Goal: Check status: Verify the current state of an ongoing process or item

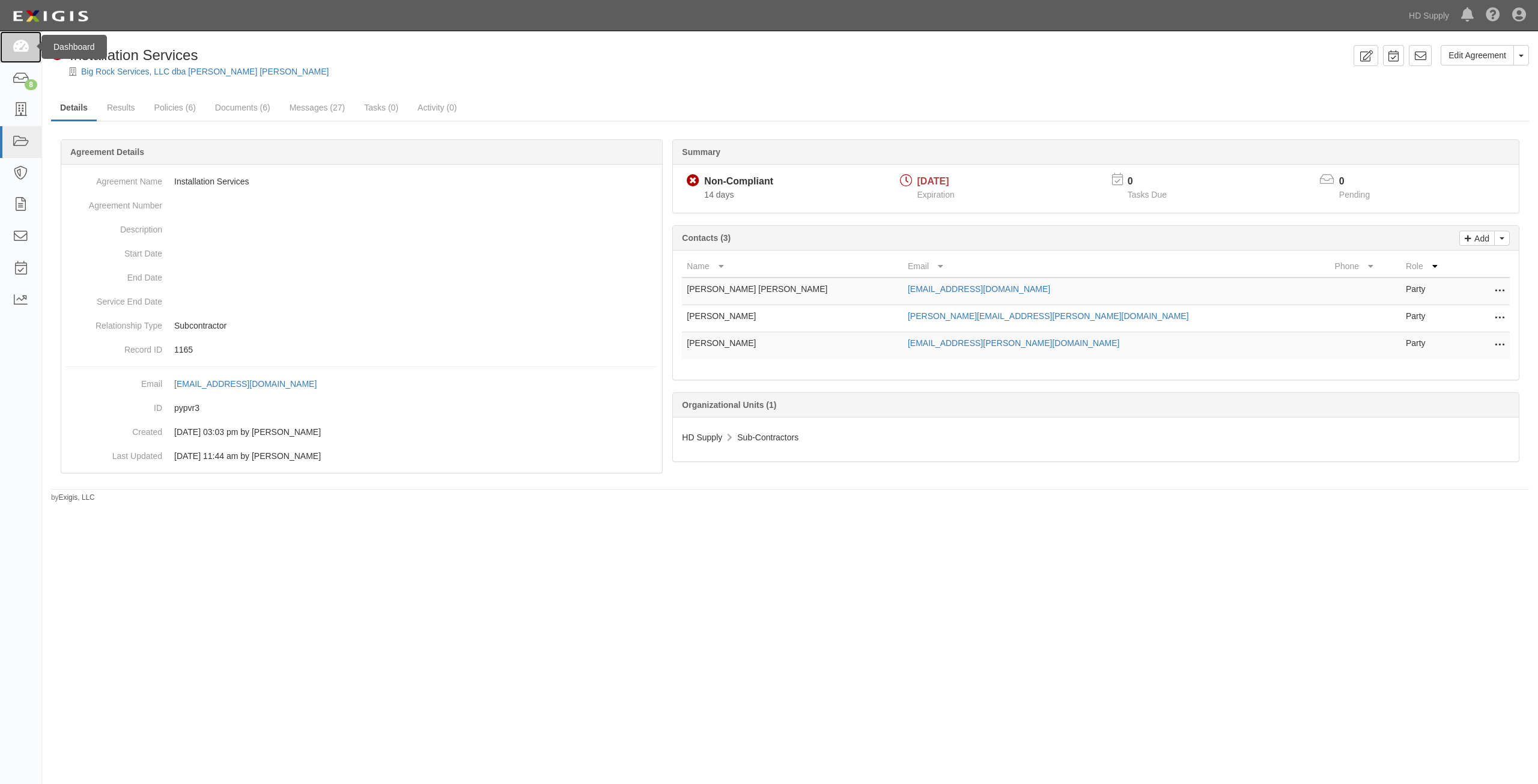
click at [25, 43] on icon at bounding box center [20, 47] width 17 height 14
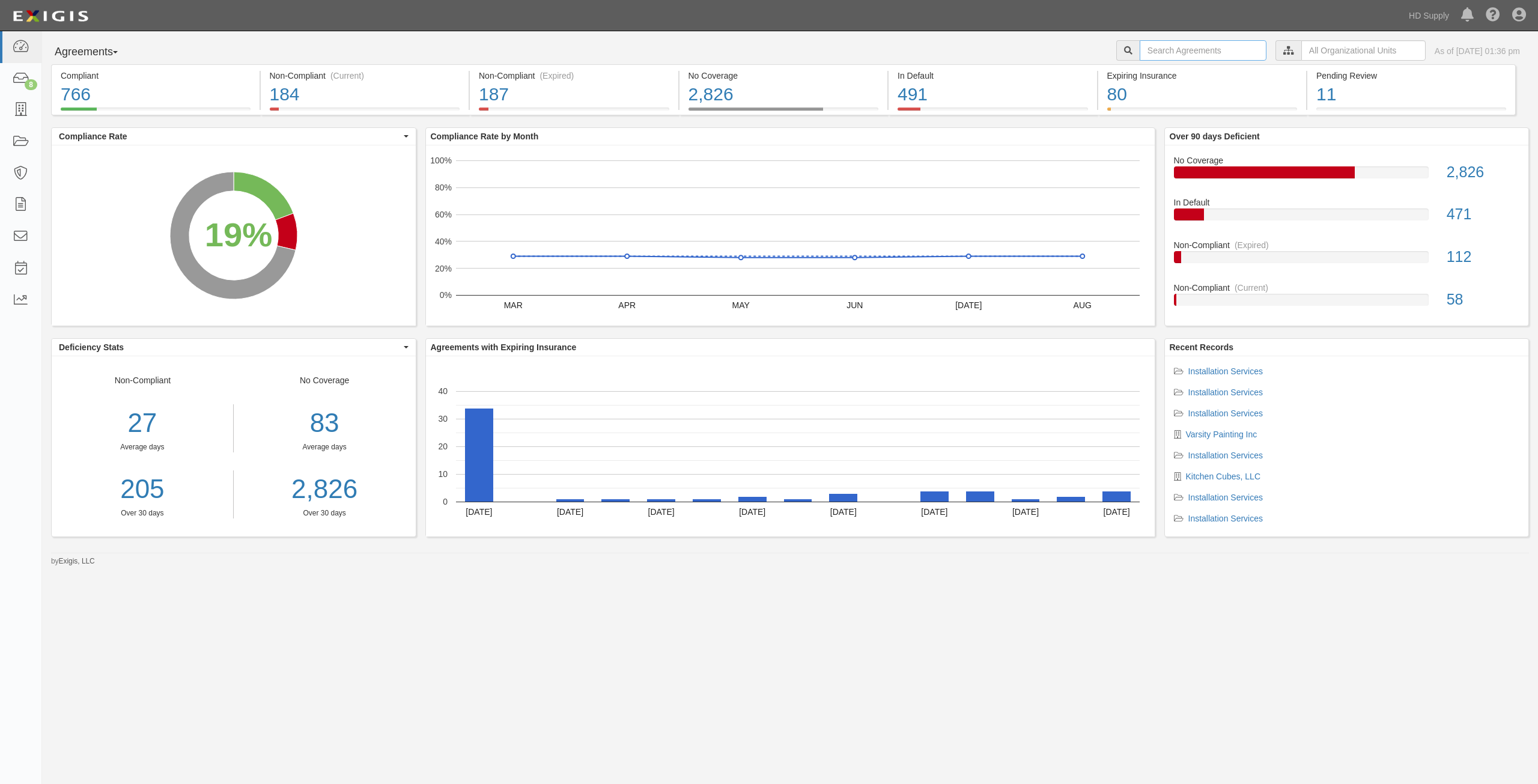
click at [1172, 56] on input "text" at bounding box center [1204, 50] width 127 height 20
type input "tnz"
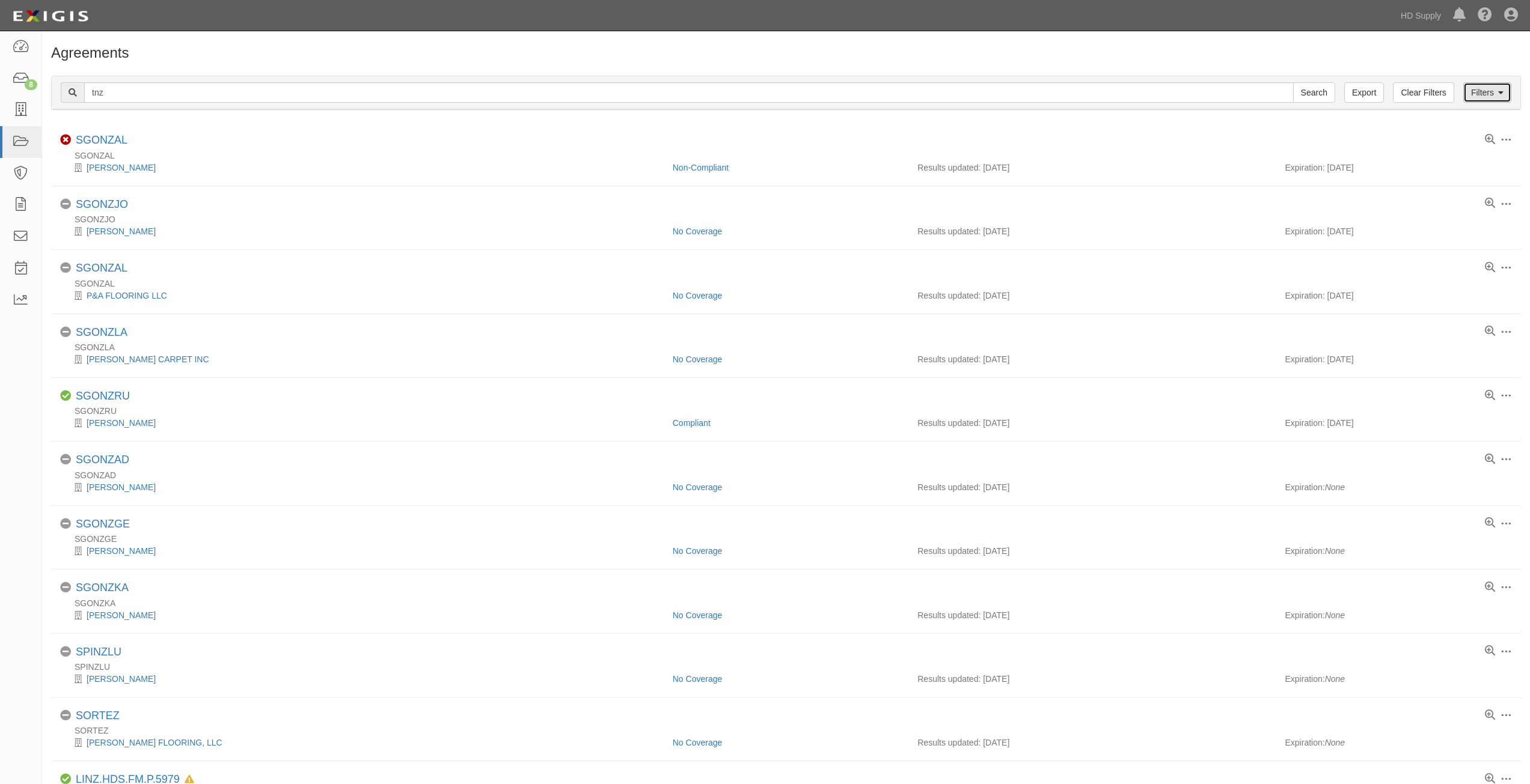
click at [1497, 92] on link "Filters" at bounding box center [1487, 92] width 48 height 20
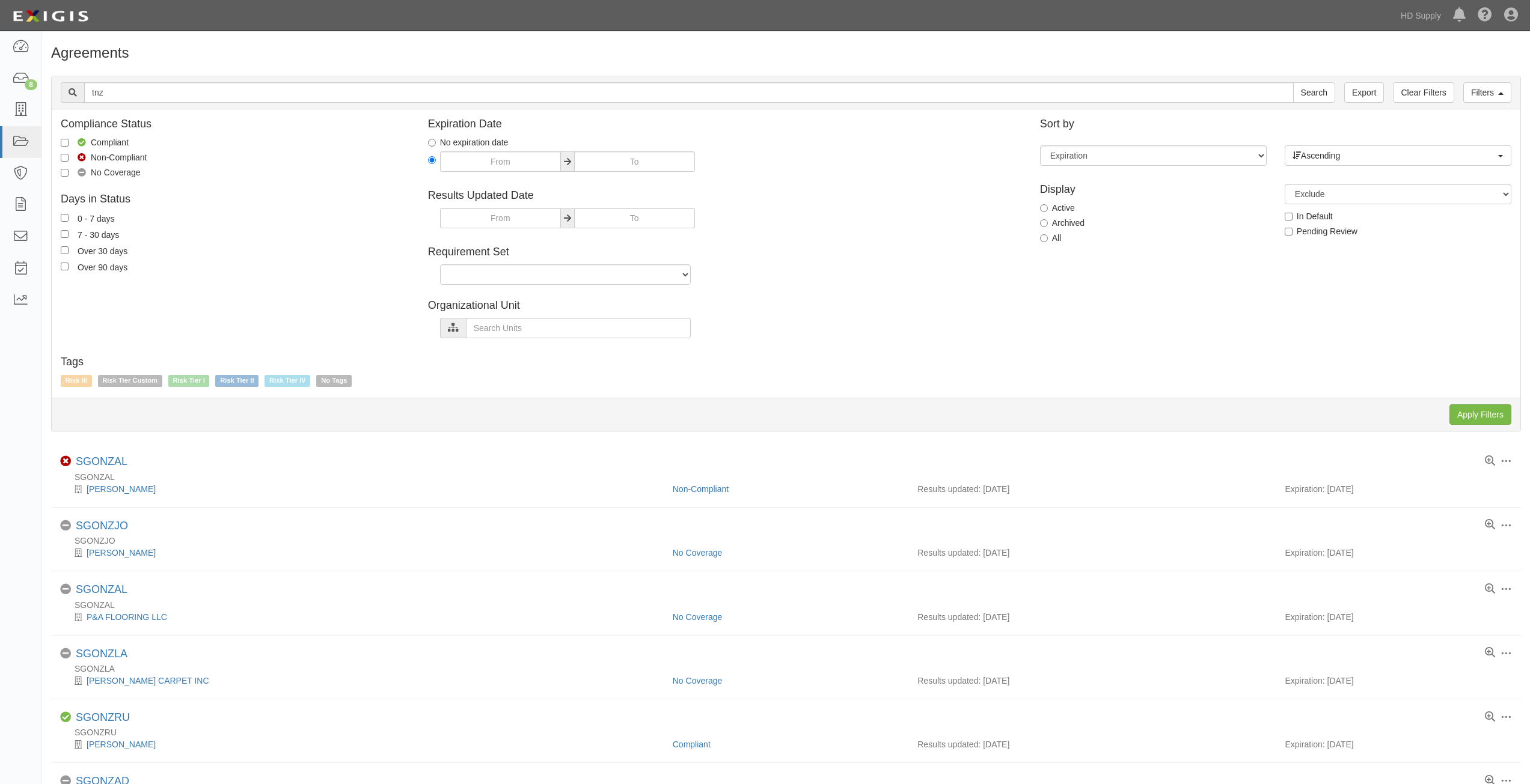
click at [1048, 241] on label "All" at bounding box center [1050, 237] width 22 height 12
click at [1048, 241] on input "All" at bounding box center [1044, 238] width 8 height 8
radio input "true"
click at [1470, 411] on input "Apply Filters" at bounding box center [1480, 414] width 62 height 20
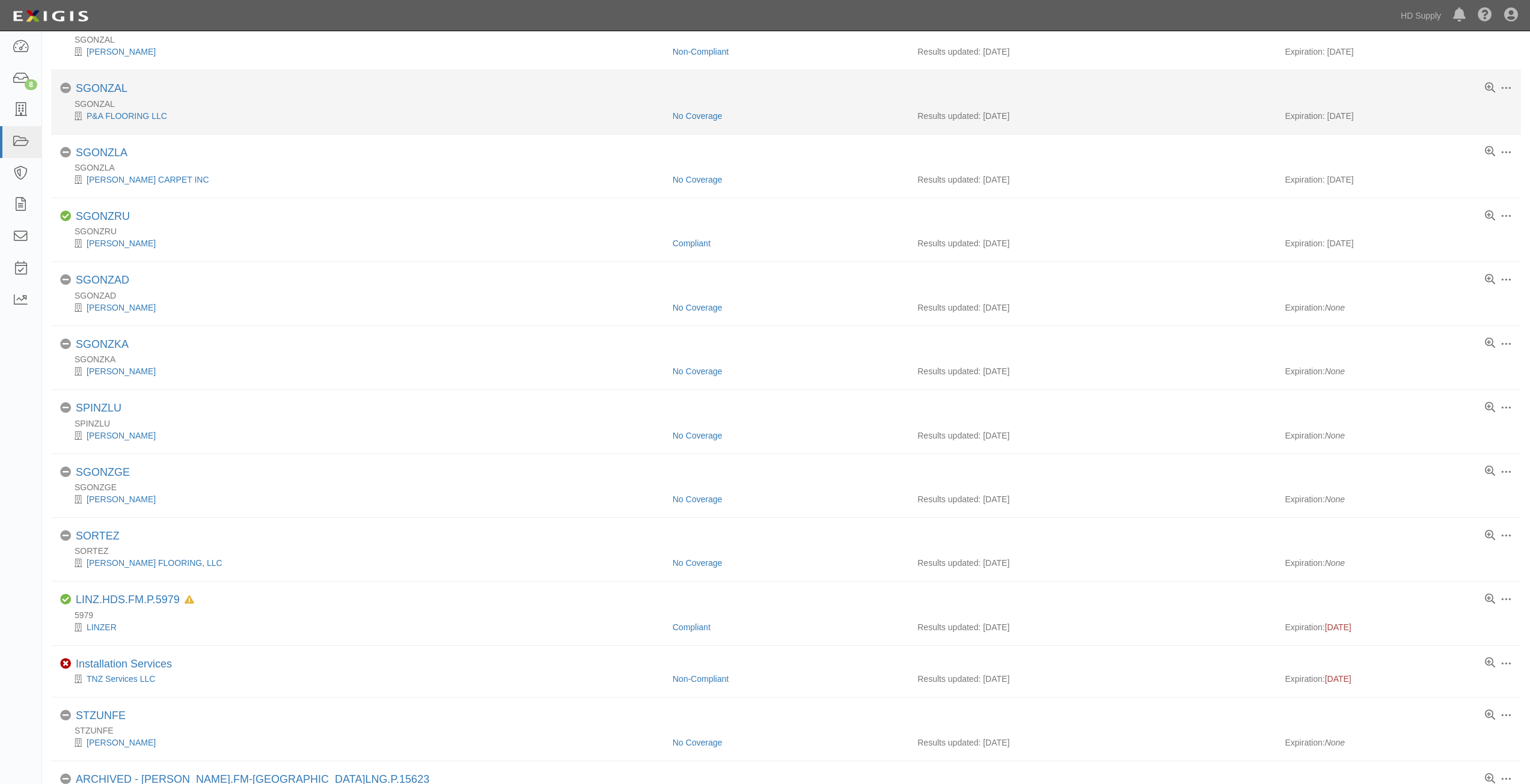
scroll to position [300, 0]
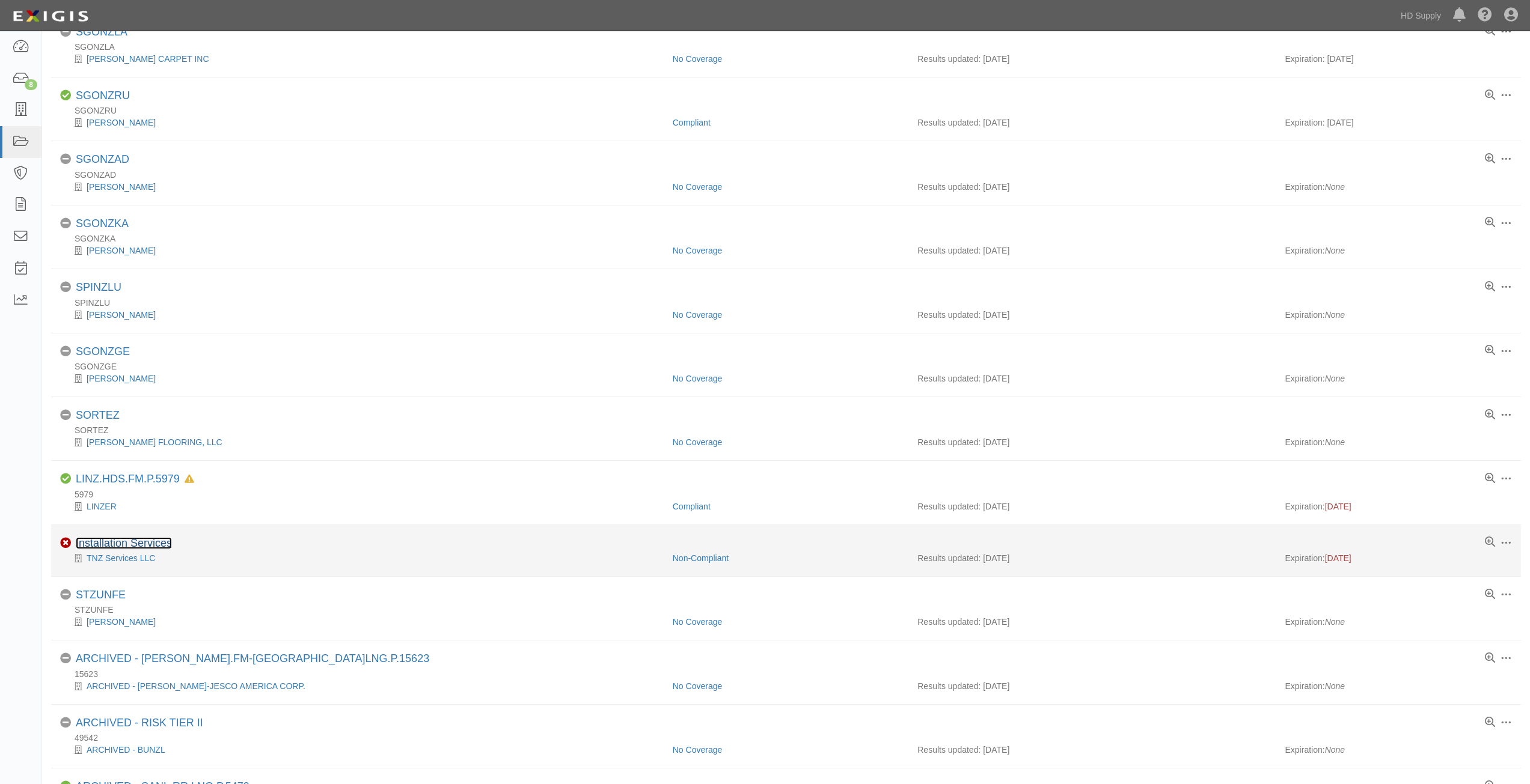
click at [121, 540] on link "Installation Services" at bounding box center [124, 543] width 96 height 12
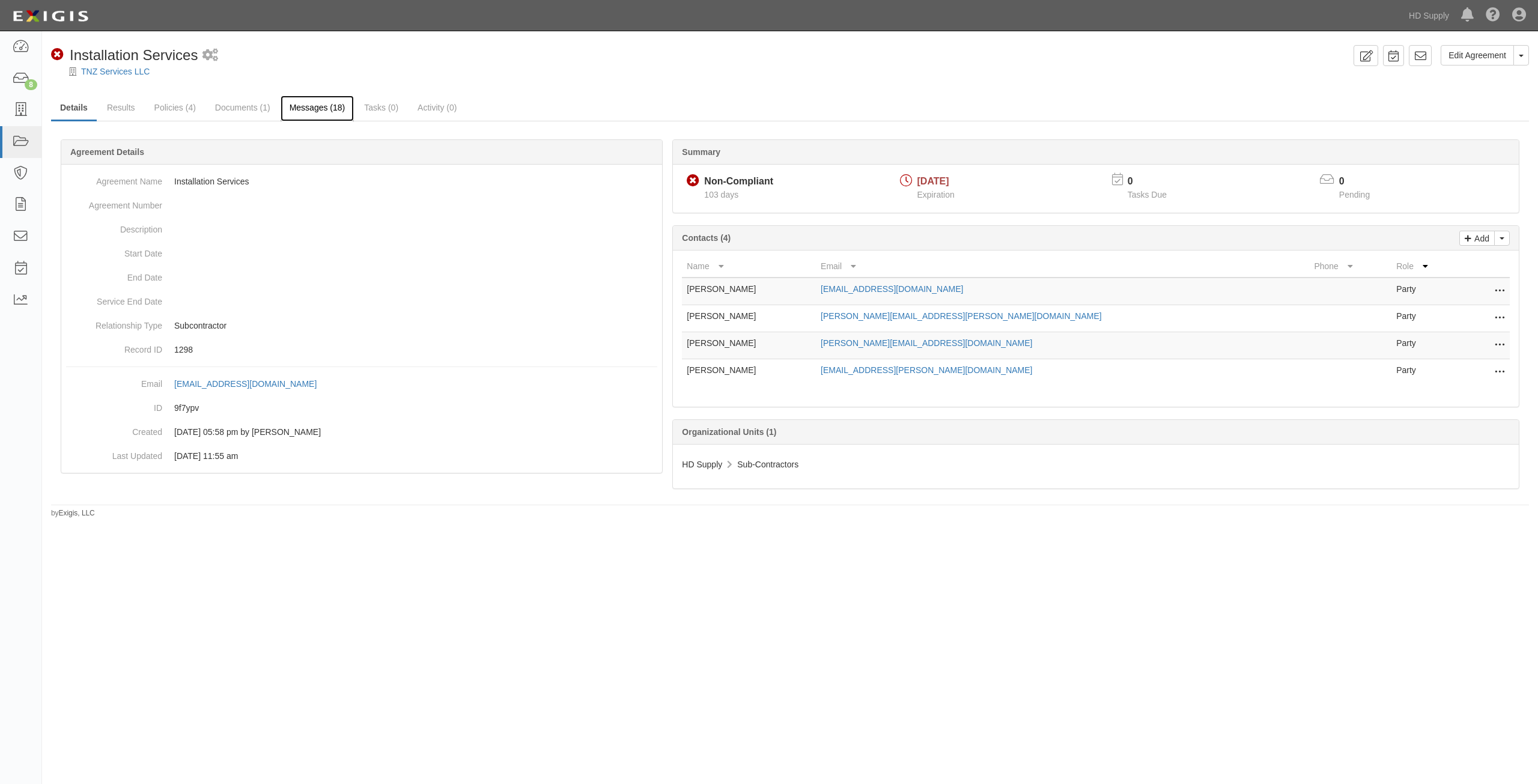
click at [313, 107] on link "Messages (18)" at bounding box center [318, 109] width 74 height 26
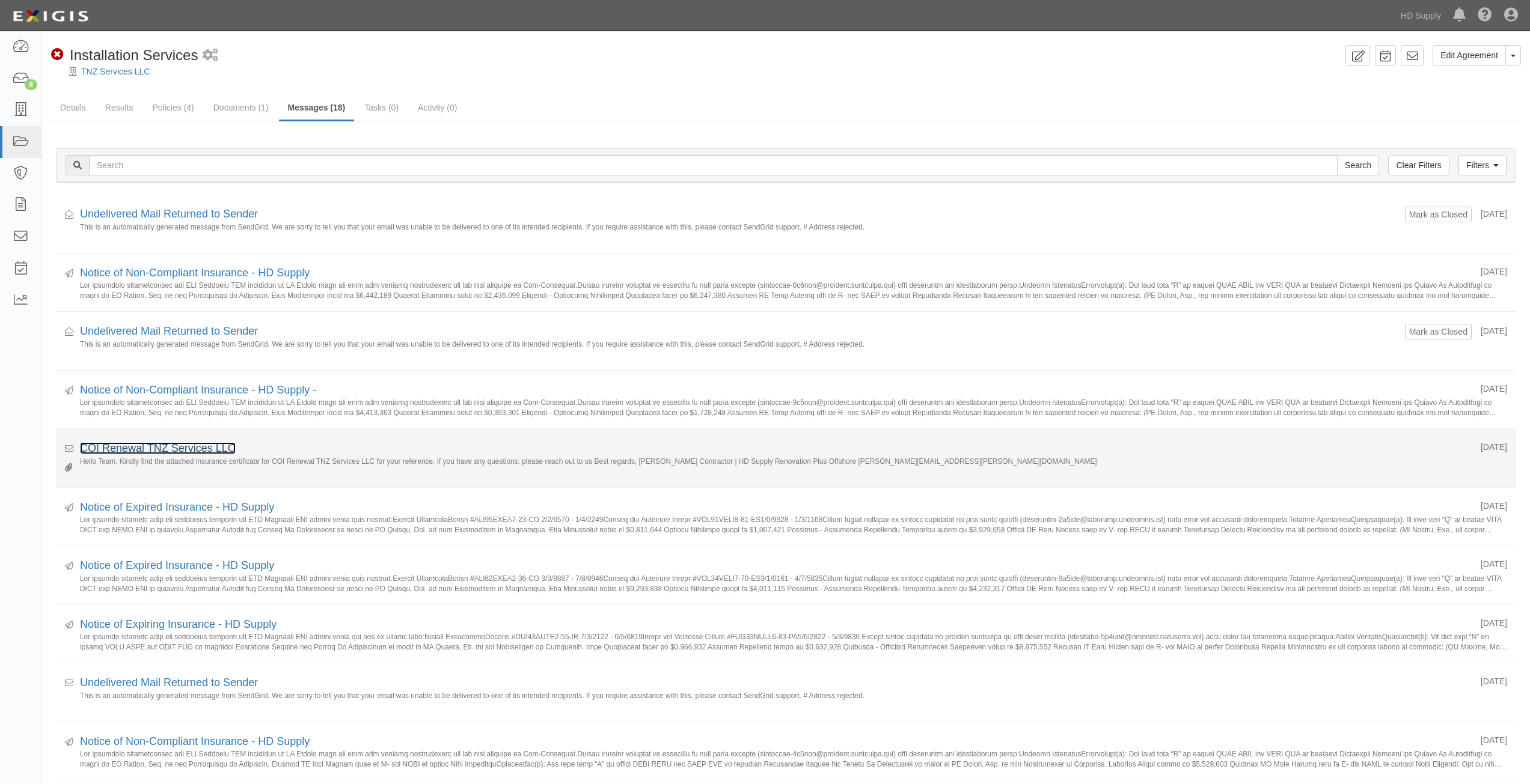
click at [131, 447] on link "COI Renewal TNZ Services LLC" at bounding box center [158, 448] width 156 height 12
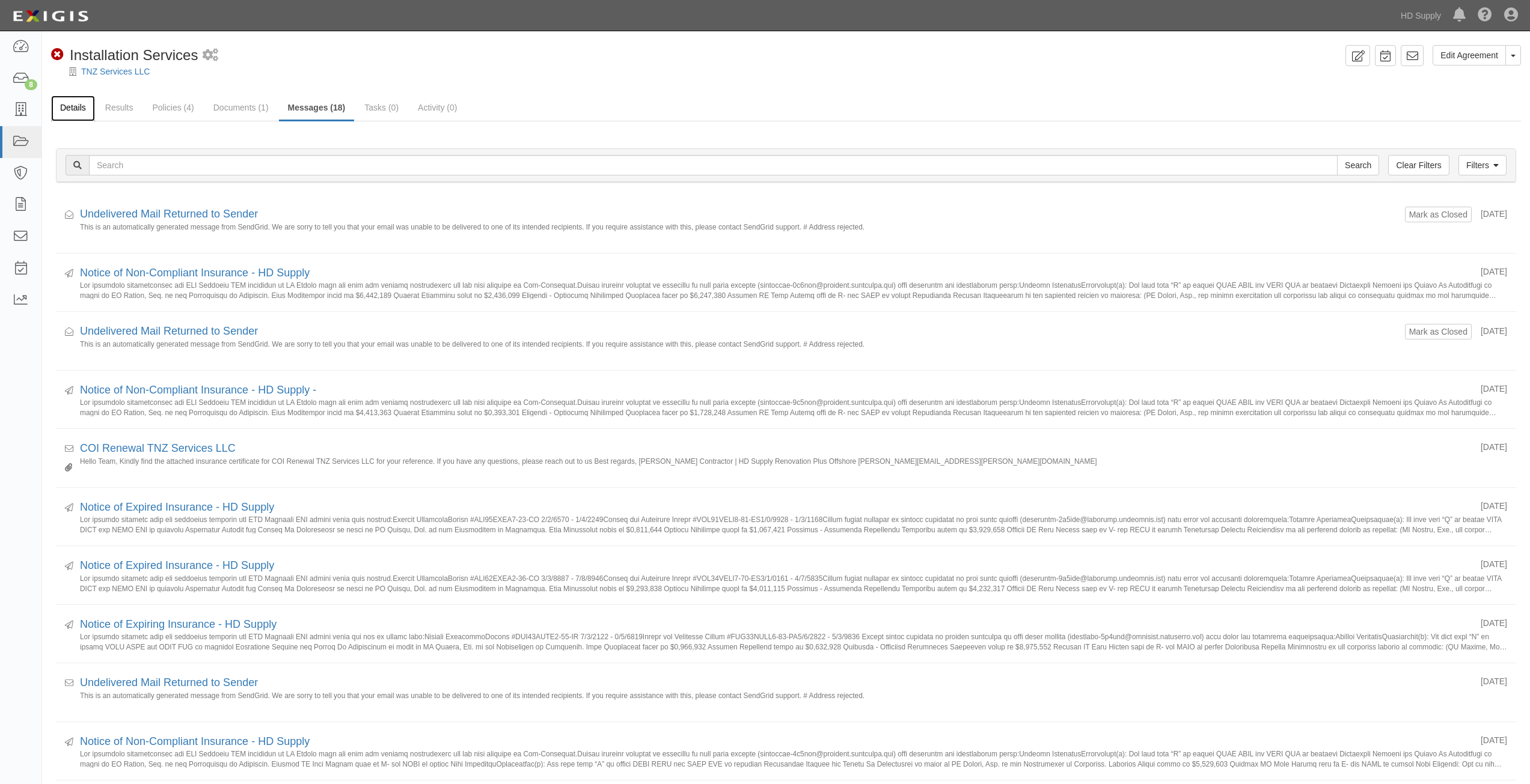
click at [82, 104] on link "Details" at bounding box center [73, 109] width 44 height 26
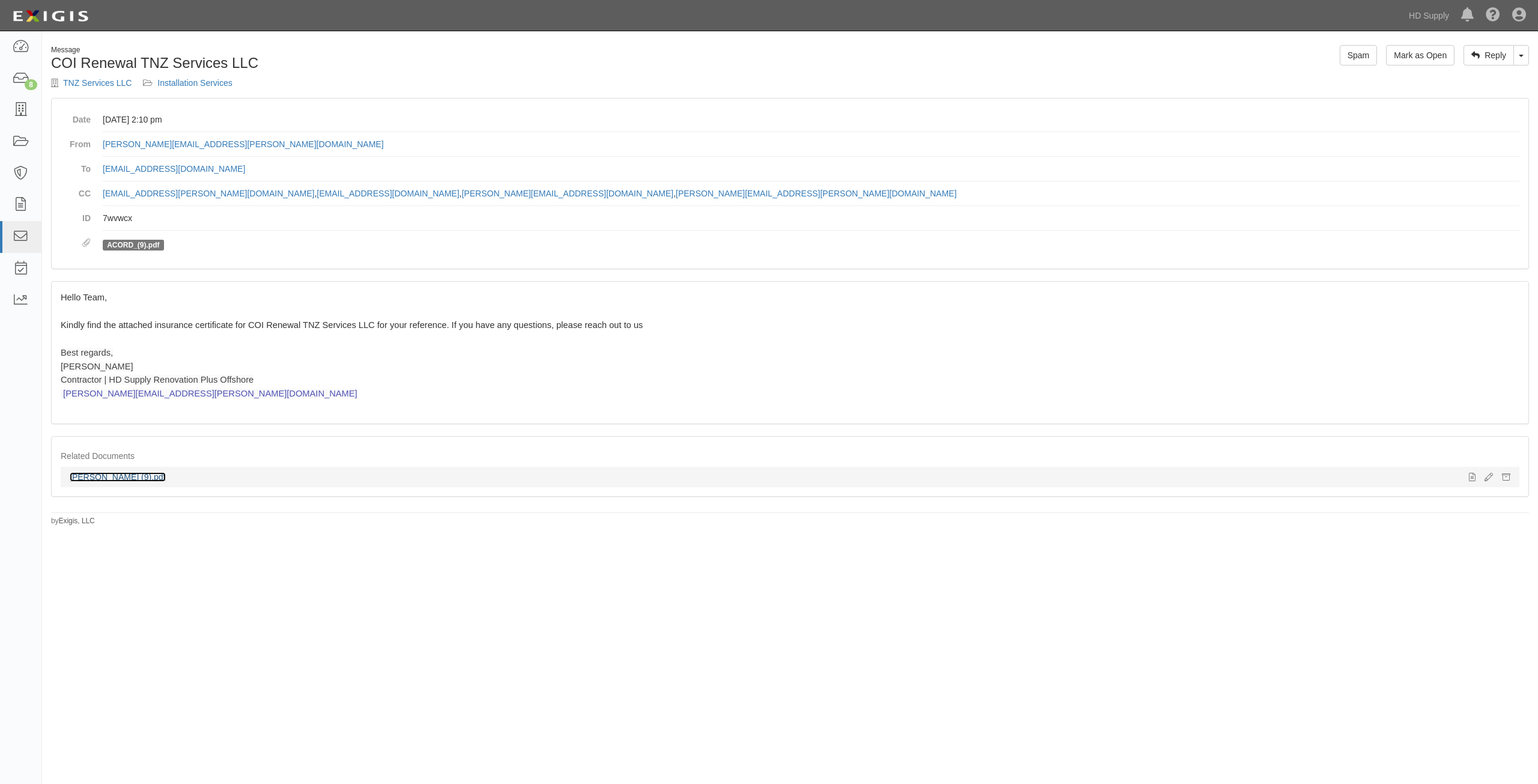
click at [91, 476] on link "[PERSON_NAME] (9).pdf" at bounding box center [118, 477] width 96 height 10
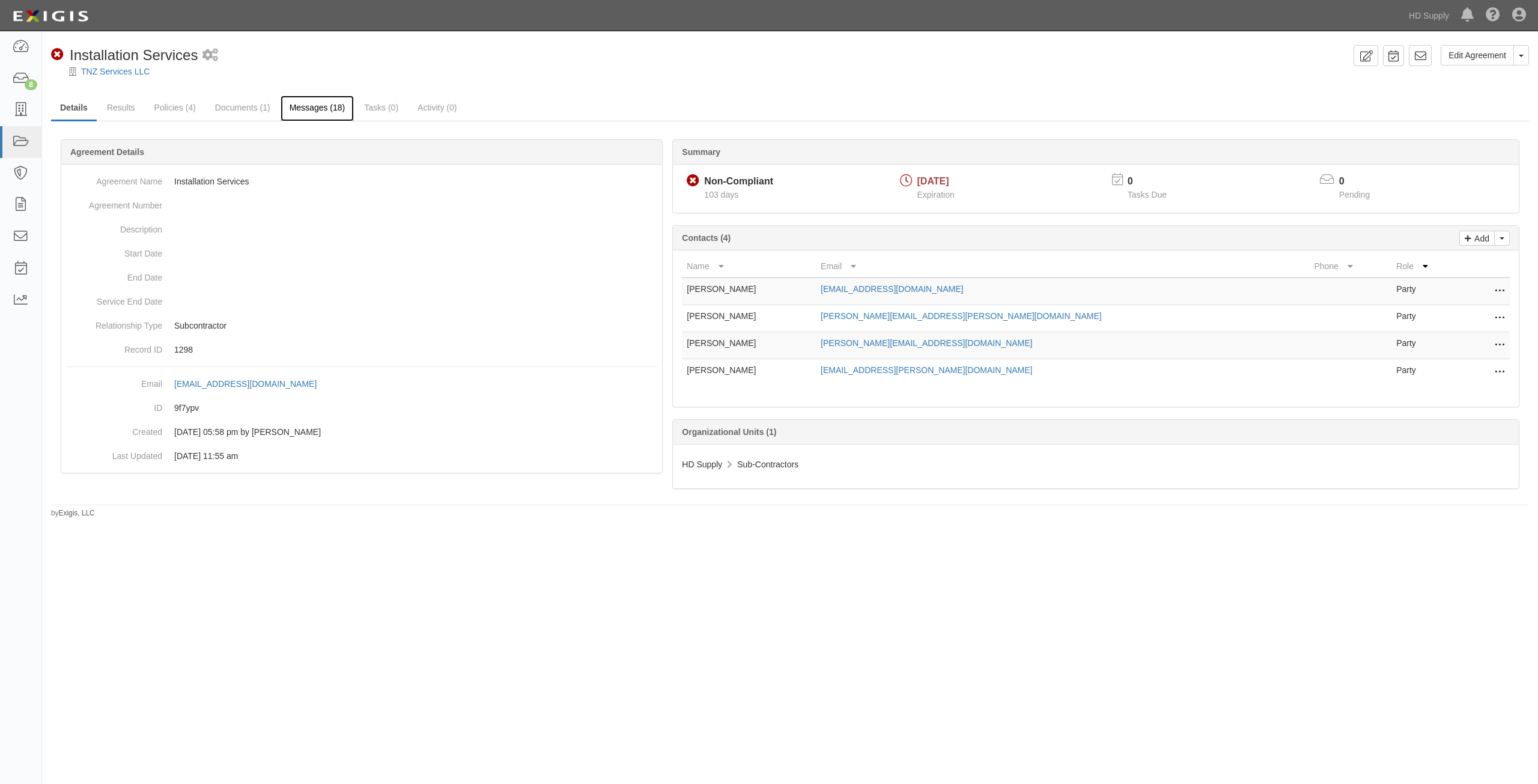
click at [310, 108] on link "Messages (18)" at bounding box center [318, 109] width 74 height 26
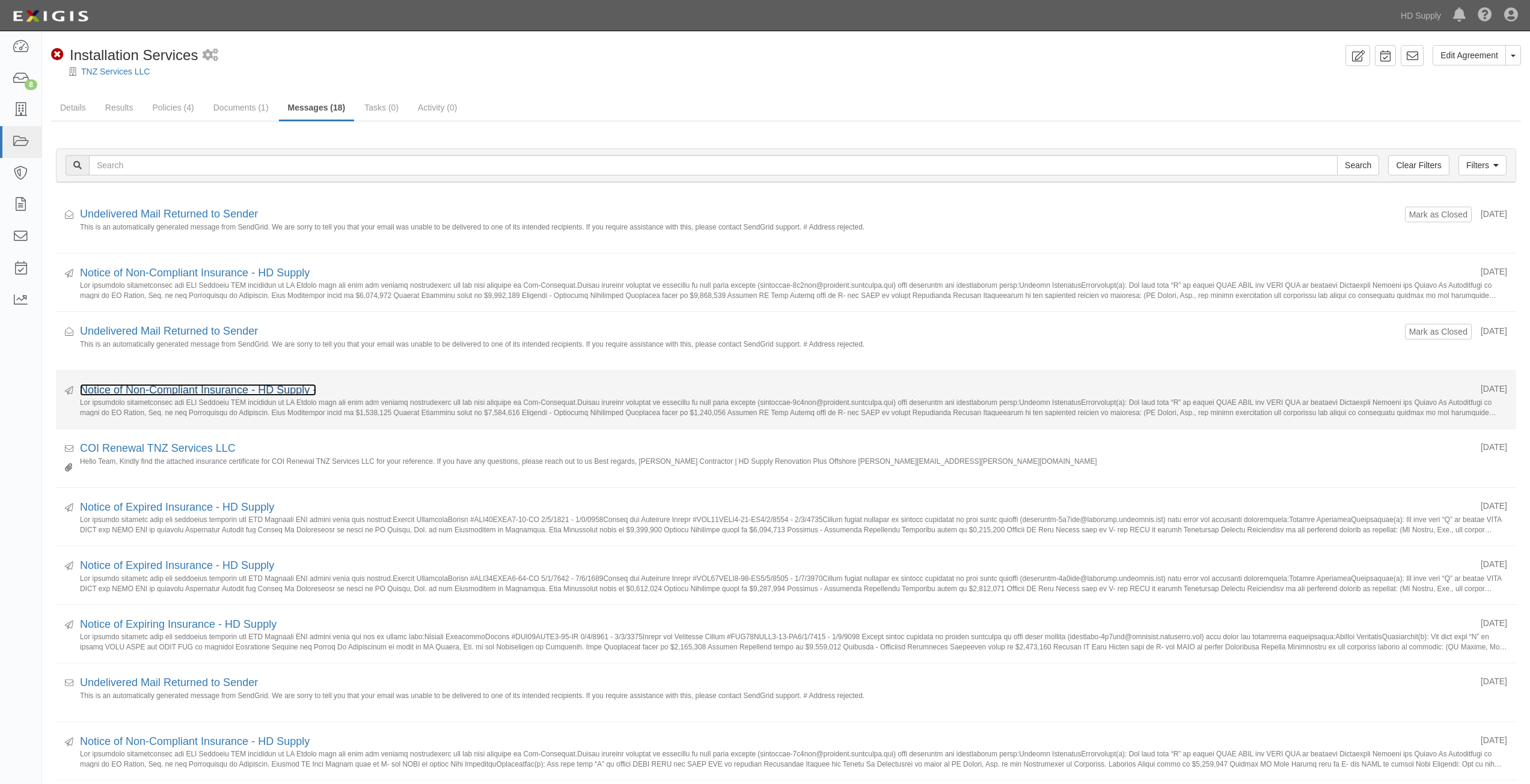
click at [208, 387] on link "Notice of Non-Compliant Insurance - HD Supply -" at bounding box center [198, 389] width 236 height 12
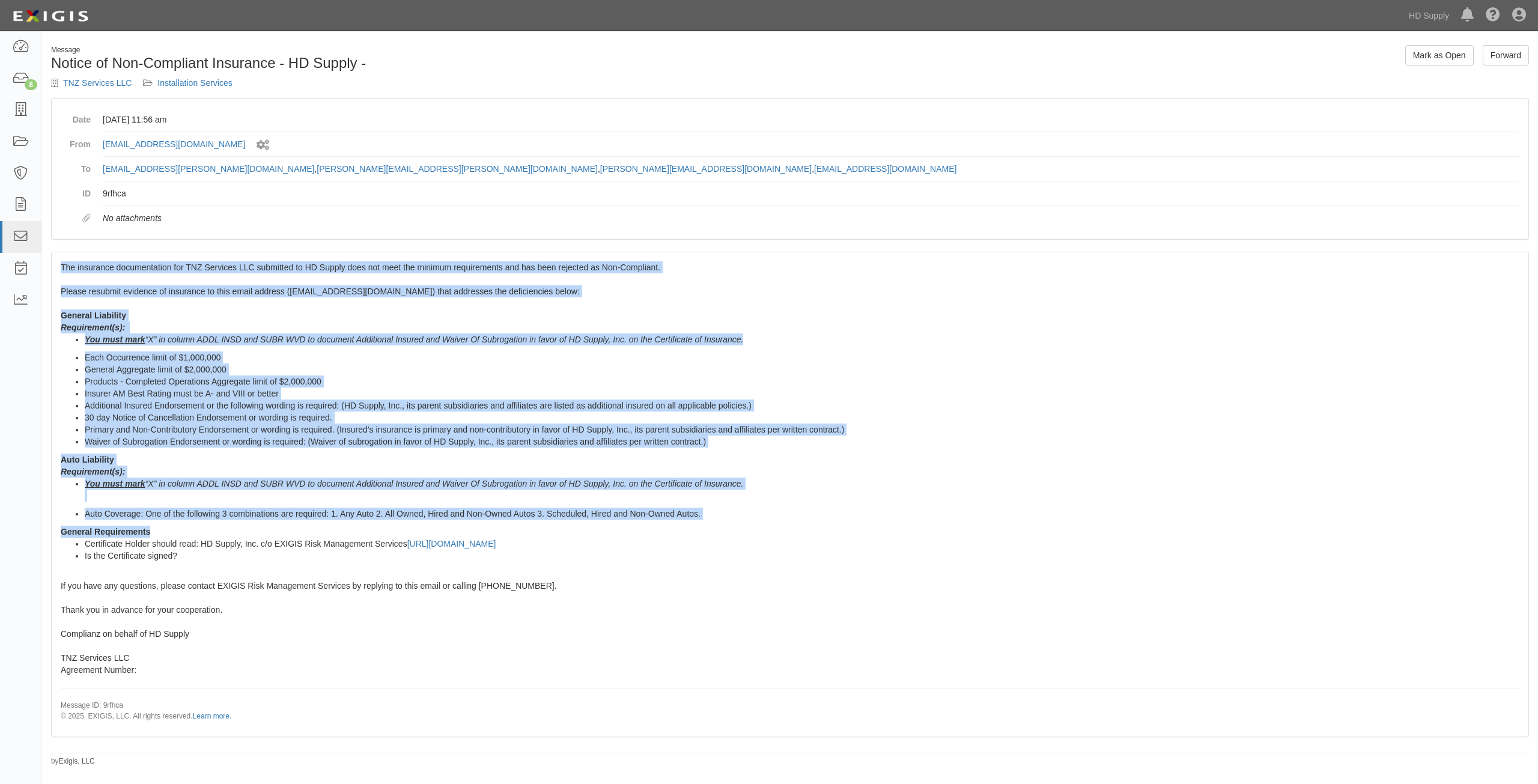
drag, startPoint x: 61, startPoint y: 264, endPoint x: 298, endPoint y: 568, distance: 385.5
click at [298, 568] on div "The insurance documentation for TNZ Services LLC submitted to HD Supply does no…" at bounding box center [790, 494] width 1477 height 484
copy span "Lor ipsumdolo sitametconsec adi ELI Seddoeiu TEM incididun ut LA Etdolo magn al…"
